Goal: Task Accomplishment & Management: Manage account settings

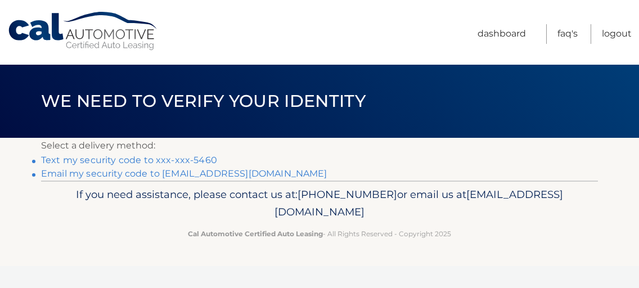
click at [182, 159] on link "Text my security code to xxx-xxx-5460" at bounding box center [129, 160] width 176 height 11
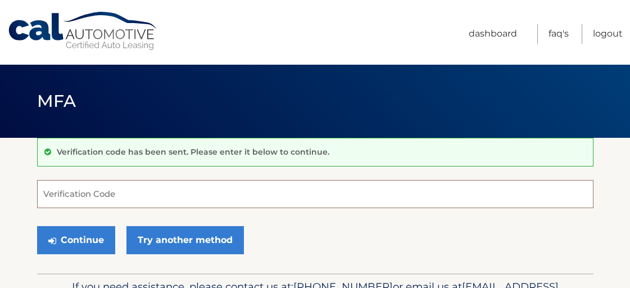
drag, startPoint x: 270, startPoint y: 190, endPoint x: 18, endPoint y: 231, distance: 255.7
click at [270, 190] on input "Verification Code" at bounding box center [315, 194] width 557 height 28
click at [126, 201] on input "Verification Code" at bounding box center [315, 194] width 557 height 28
drag, startPoint x: 18, startPoint y: 231, endPoint x: 53, endPoint y: 195, distance: 50.1
click at [18, 231] on section "Verification code has been sent. Please enter it below to continue. Verificatio…" at bounding box center [315, 206] width 630 height 136
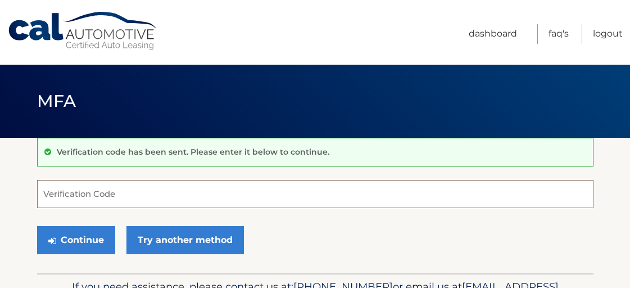
click at [51, 200] on input "Verification Code" at bounding box center [315, 194] width 557 height 28
click at [53, 195] on input "Verification Code" at bounding box center [315, 194] width 557 height 28
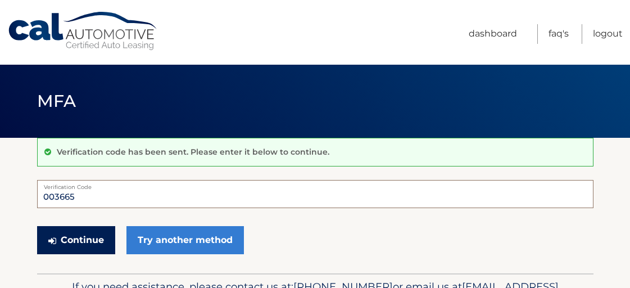
type input "003665"
click at [63, 237] on button "Continue" at bounding box center [76, 240] width 78 height 28
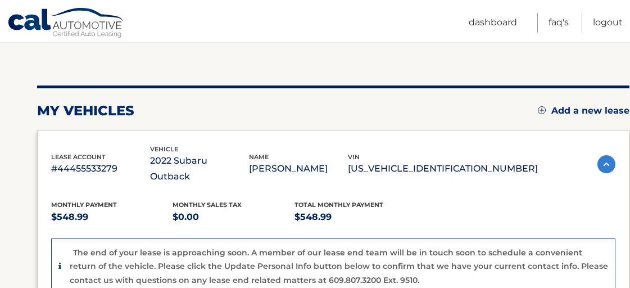
scroll to position [103, 0]
